Goal: Task Accomplishment & Management: Manage account settings

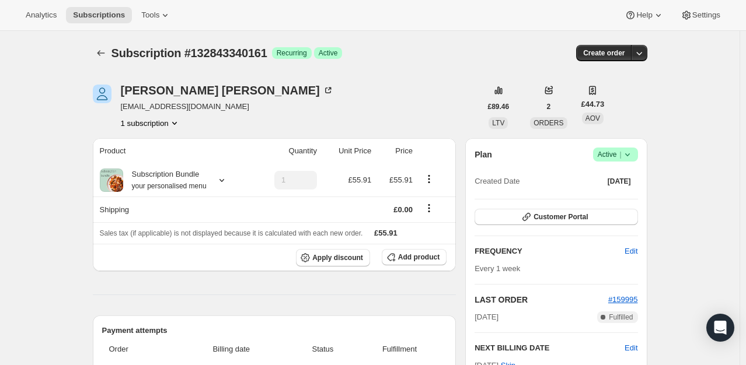
click at [633, 158] on icon at bounding box center [627, 155] width 12 height 12
click at [616, 197] on span "Cancel subscription" at bounding box center [619, 197] width 66 height 9
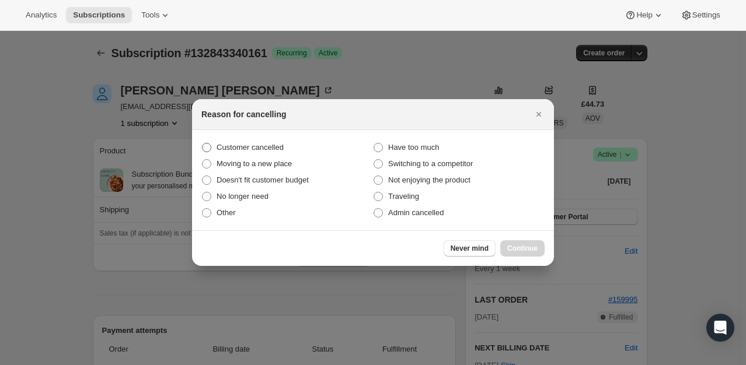
click at [272, 148] on span "Customer cancelled" at bounding box center [249, 147] width 67 height 9
click at [202, 144] on input "Customer cancelled" at bounding box center [202, 143] width 1 height 1
radio input "true"
click at [536, 252] on span "Continue" at bounding box center [522, 248] width 30 height 9
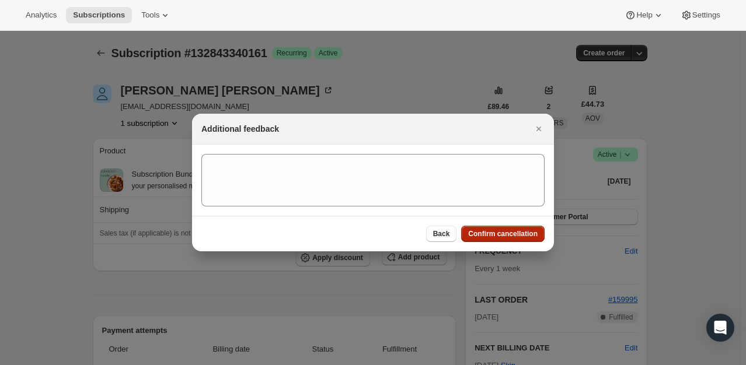
click at [487, 236] on span "Confirm cancellation" at bounding box center [502, 233] width 69 height 9
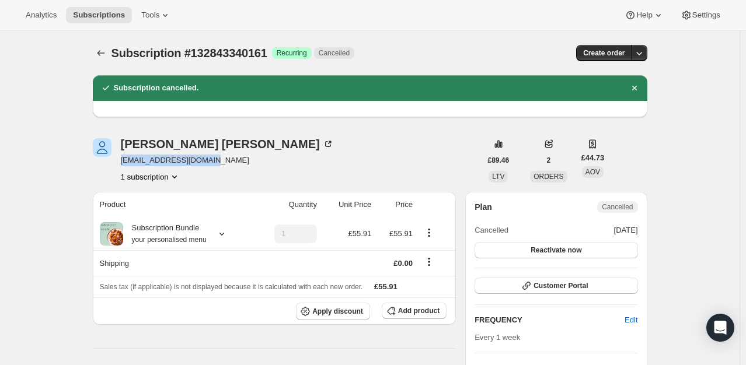
drag, startPoint x: 209, startPoint y: 163, endPoint x: 123, endPoint y: 161, distance: 87.0
click at [123, 161] on div "lorraine pugh l-pugh777@ntlworld.com 1 subscription" at bounding box center [287, 160] width 388 height 44
copy span "l-pugh777@ntlworld.com"
